Goal: Navigation & Orientation: Find specific page/section

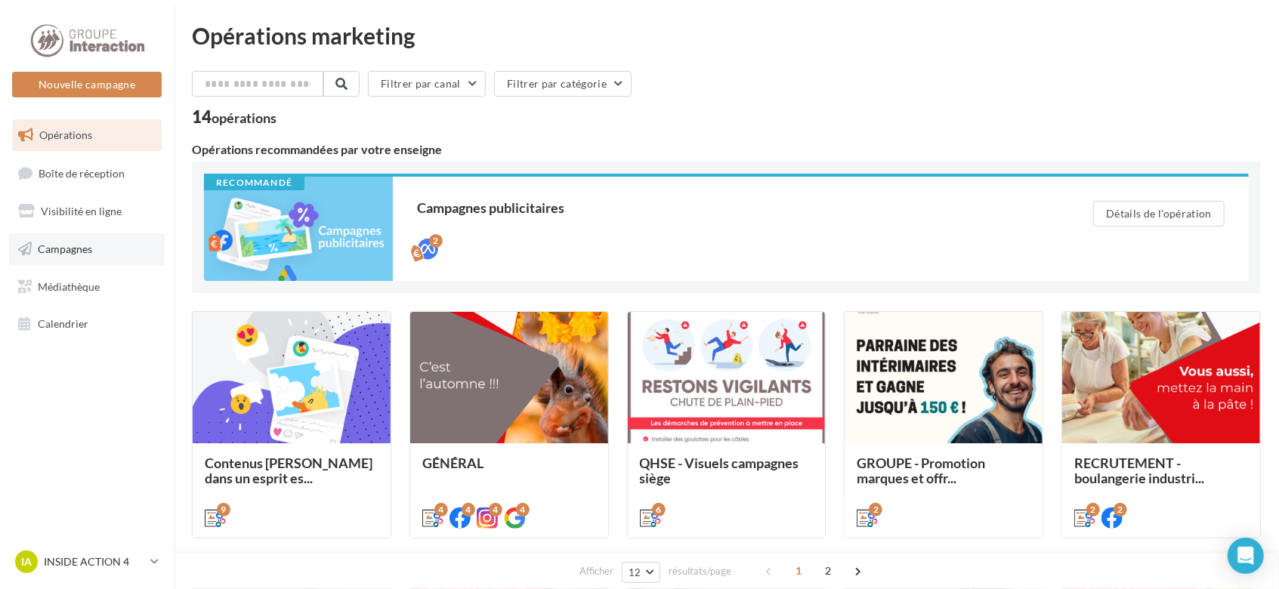
click at [66, 258] on link "Campagnes" at bounding box center [87, 249] width 156 height 32
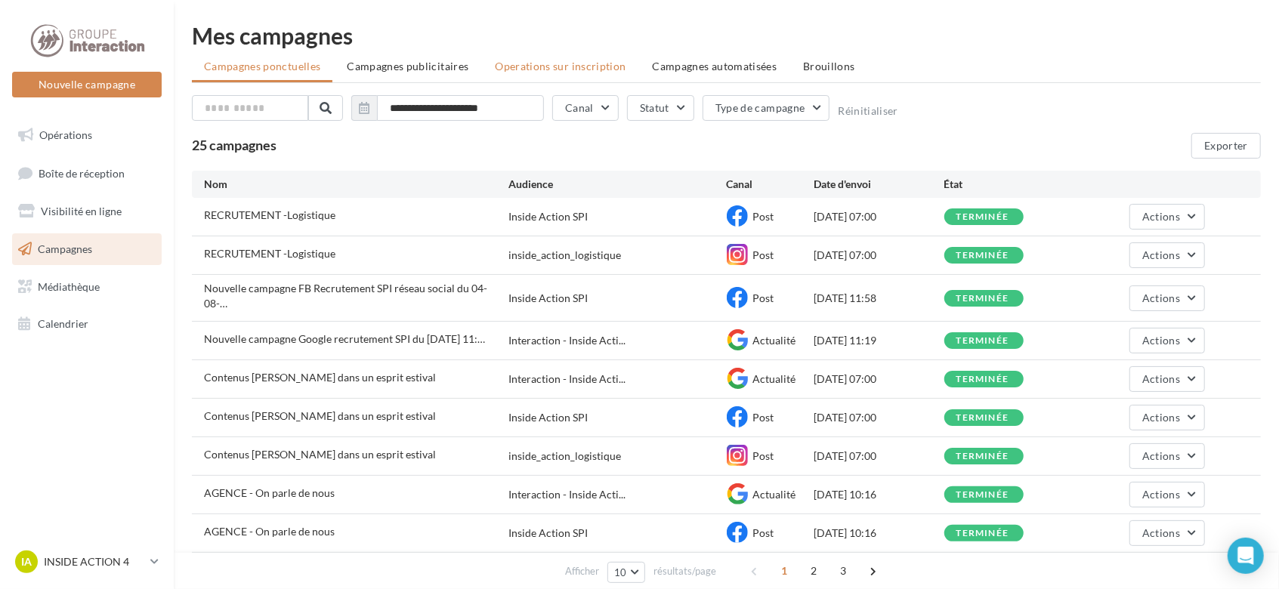
click at [512, 66] on span "Operations sur inscription" at bounding box center [560, 66] width 131 height 13
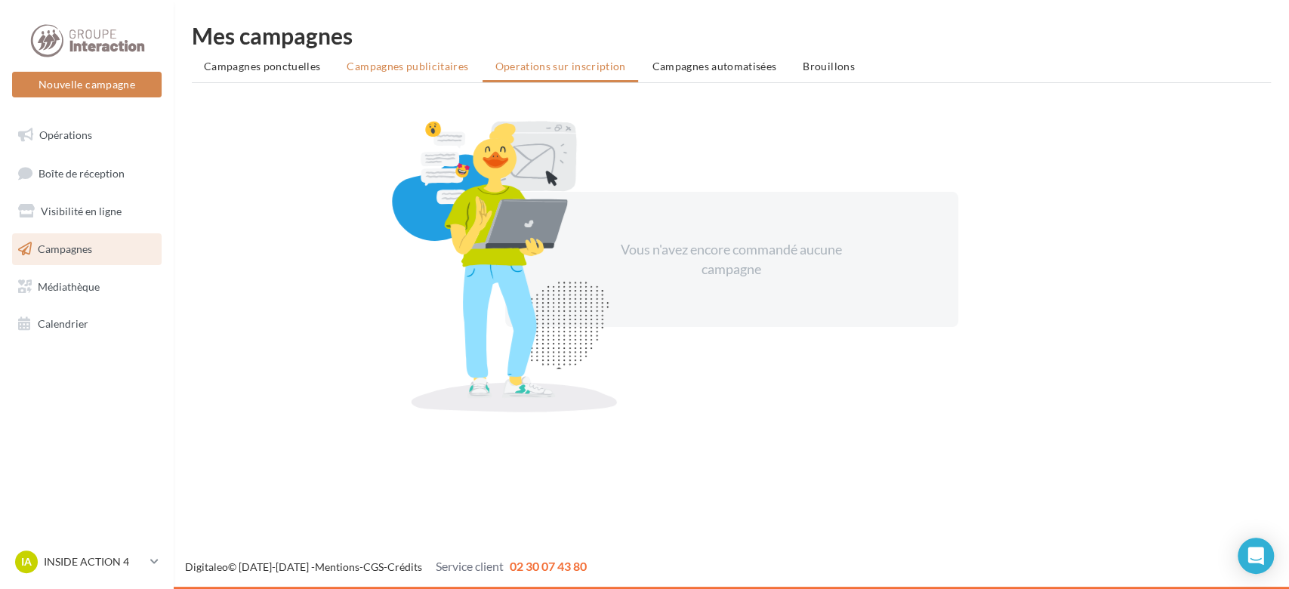
click at [443, 65] on span "Campagnes publicitaires" at bounding box center [408, 66] width 122 height 13
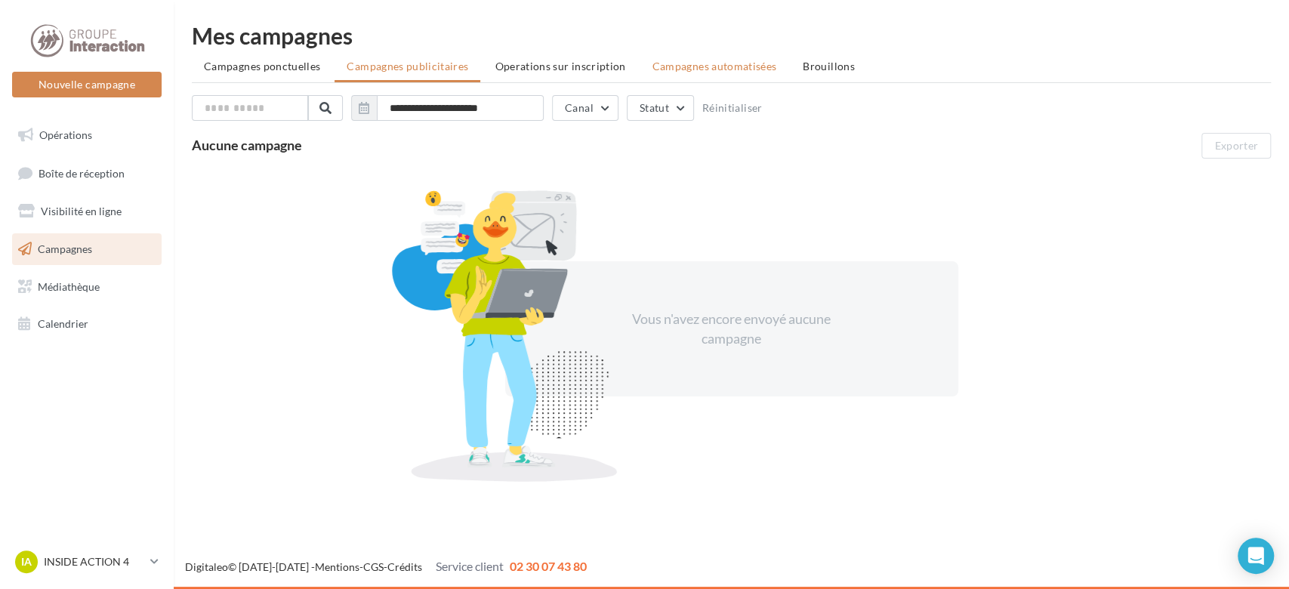
click at [727, 70] on span "Campagnes automatisées" at bounding box center [715, 66] width 125 height 13
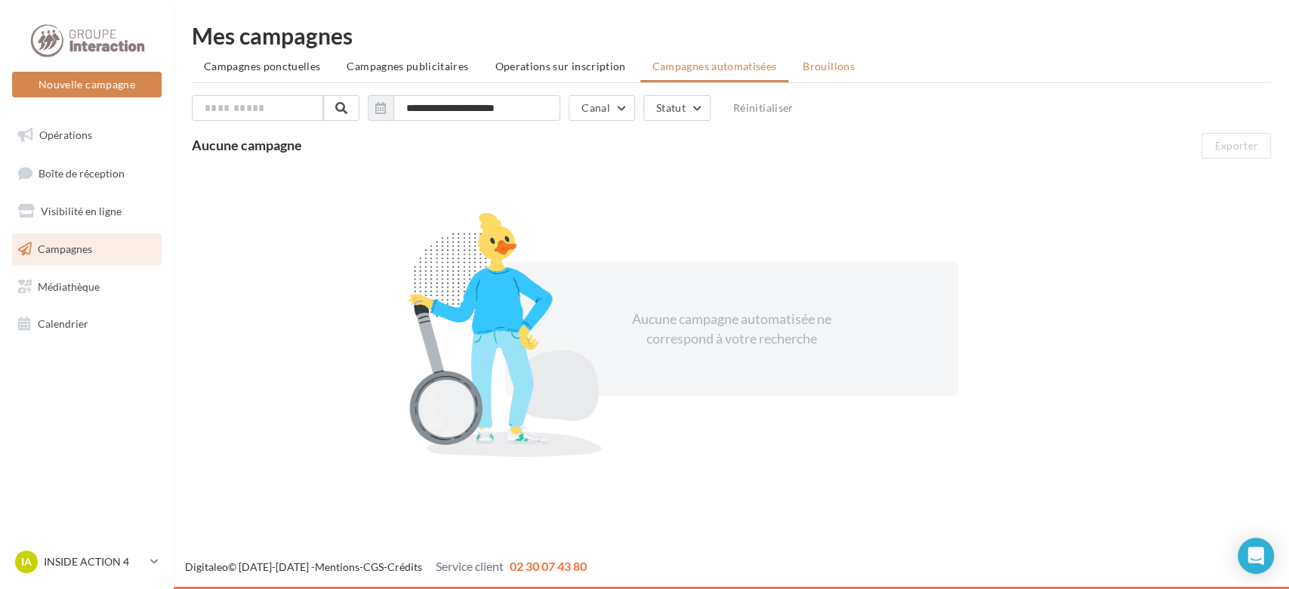
click at [816, 63] on span "Brouillons" at bounding box center [829, 66] width 52 height 13
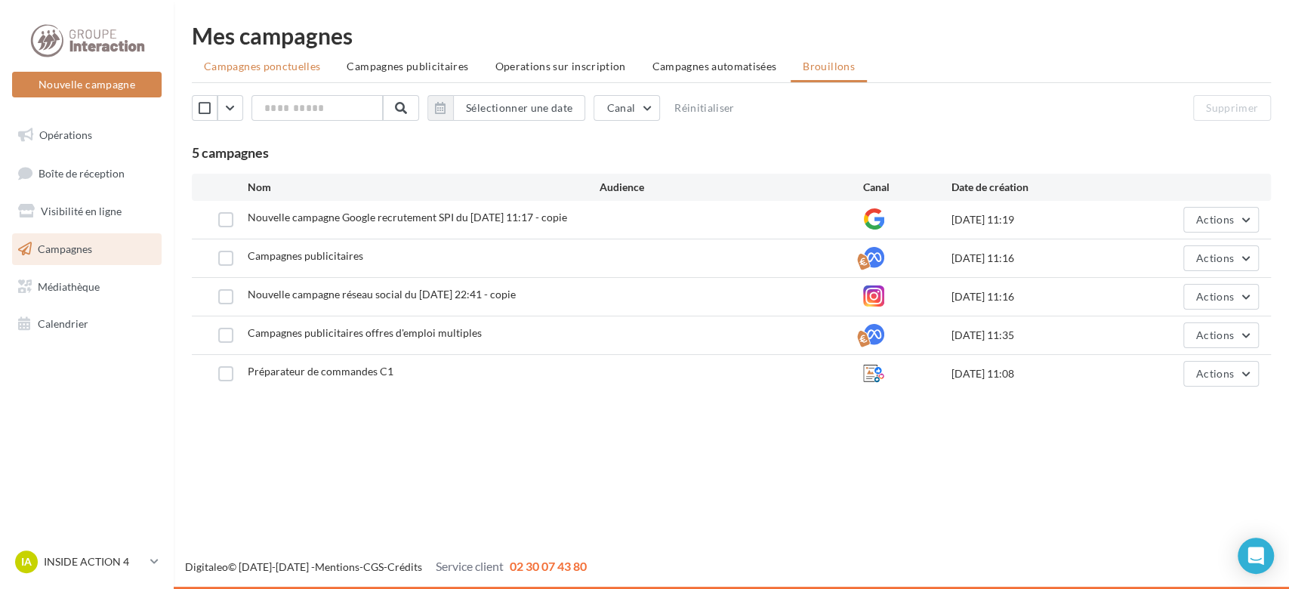
click at [301, 65] on span "Campagnes ponctuelles" at bounding box center [262, 66] width 116 height 13
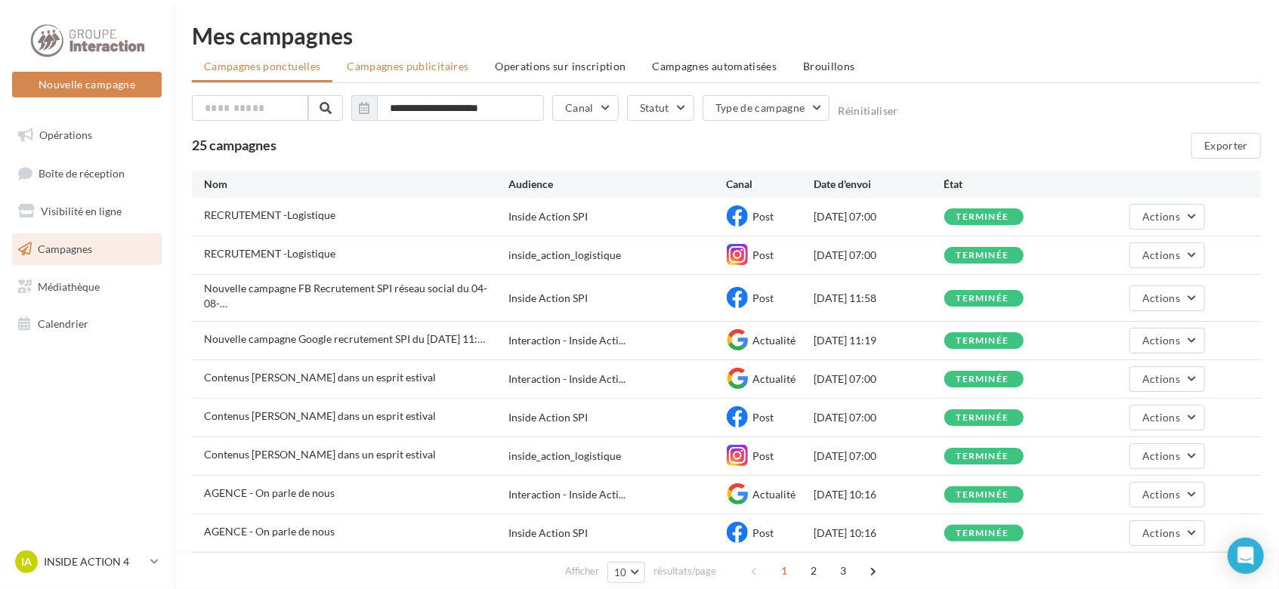
click at [430, 60] on span "Campagnes publicitaires" at bounding box center [408, 66] width 122 height 13
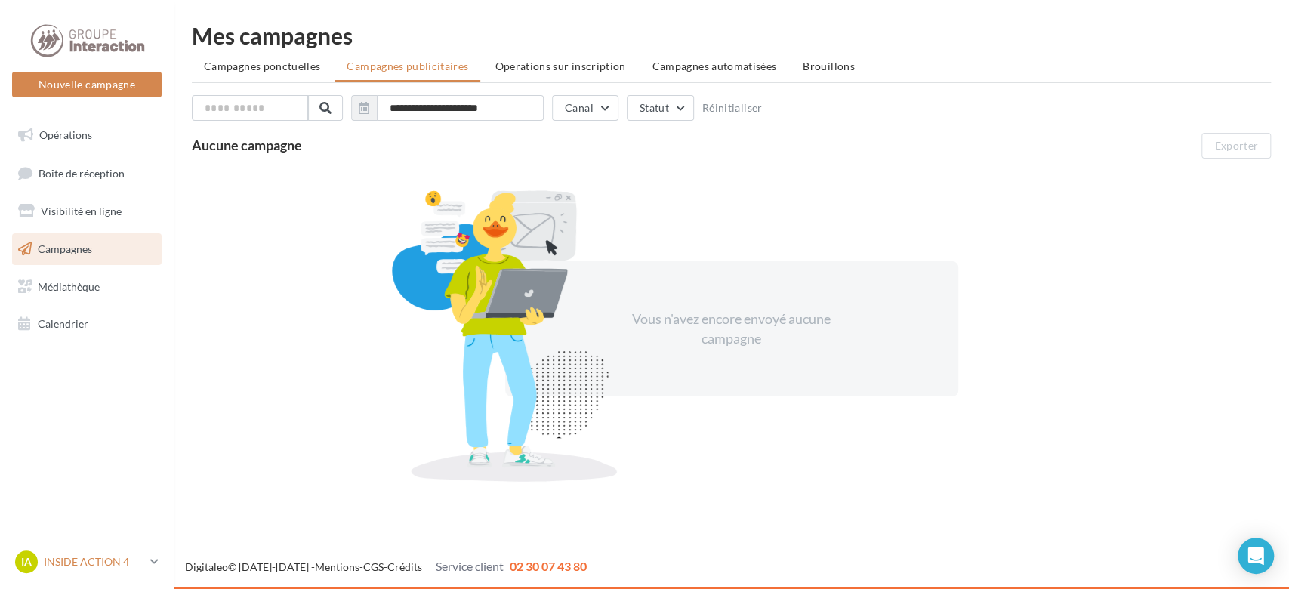
click at [127, 564] on p "INSIDE ACTION 4" at bounding box center [94, 561] width 100 height 15
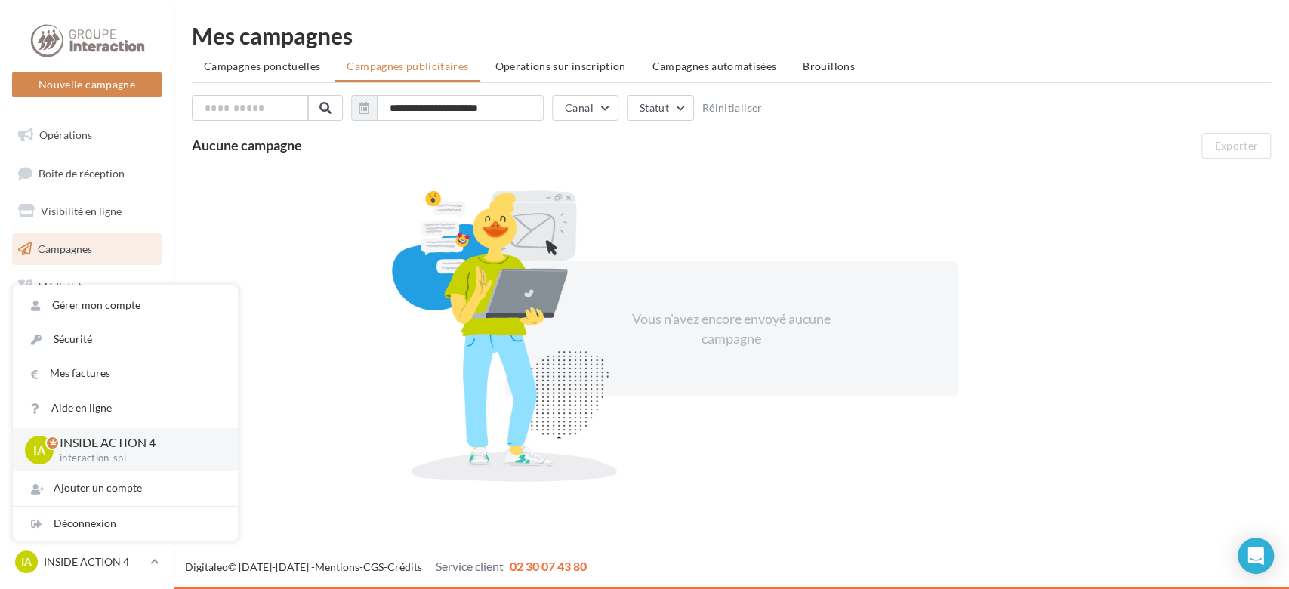
click at [308, 264] on div "Vous n'avez encore envoyé aucune campagne" at bounding box center [731, 329] width 1079 height 329
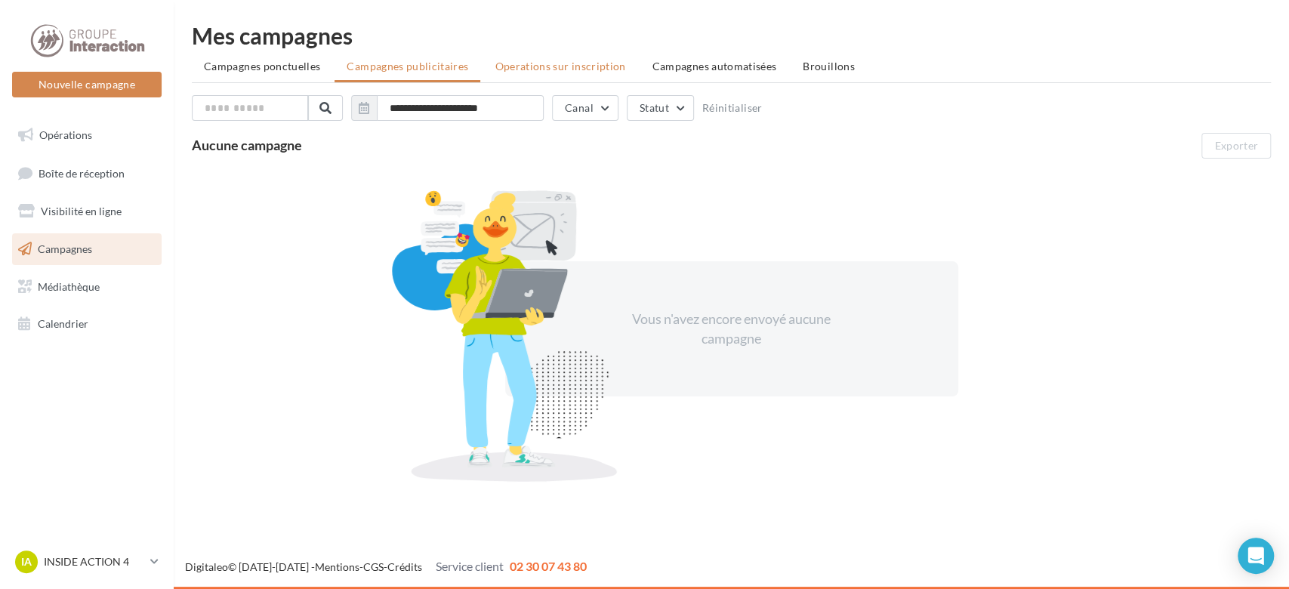
click at [532, 68] on span "Operations sur inscription" at bounding box center [560, 66] width 131 height 13
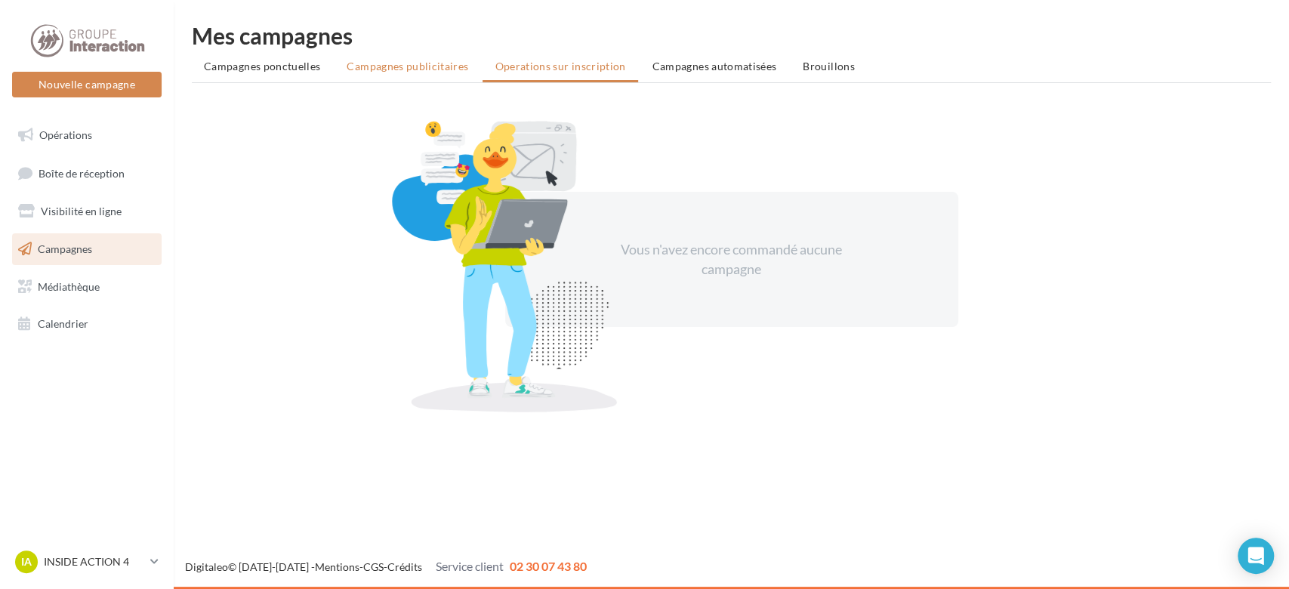
click at [399, 66] on span "Campagnes publicitaires" at bounding box center [408, 66] width 122 height 13
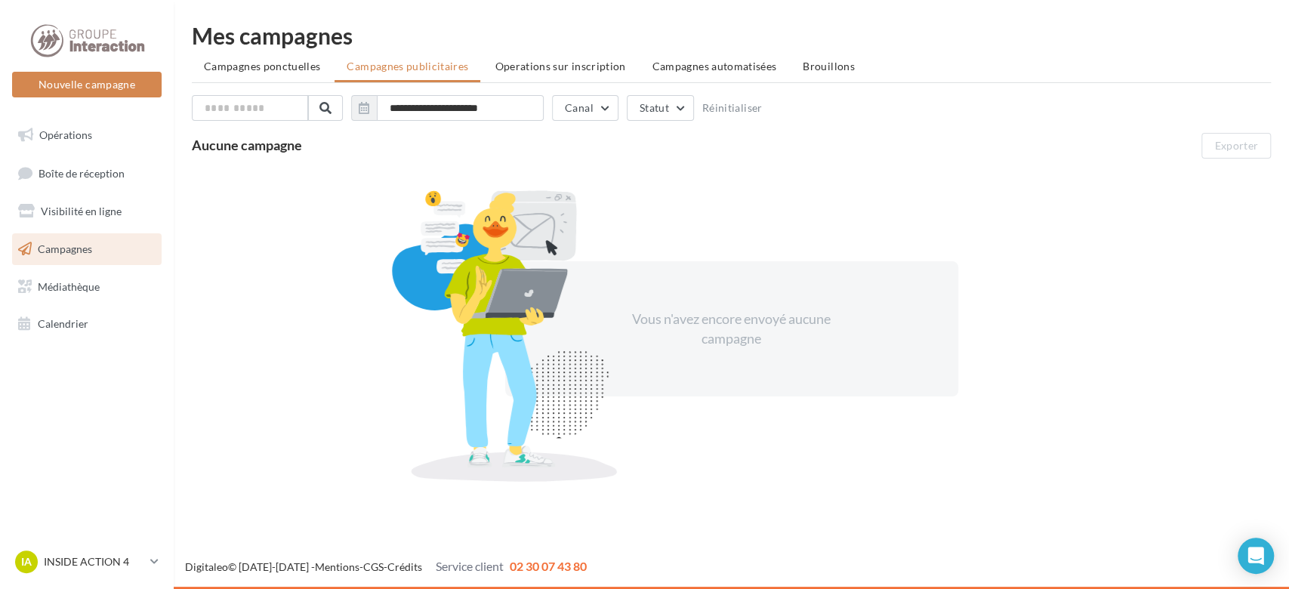
click at [103, 251] on link "Campagnes" at bounding box center [87, 249] width 156 height 32
